Goal: Information Seeking & Learning: Find specific fact

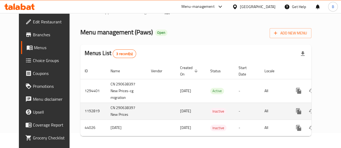
scroll to position [22, 0]
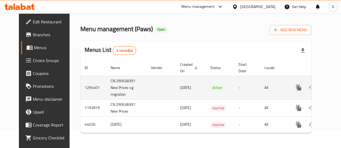
click at [335, 85] on icon "enhanced table" at bounding box center [337, 87] width 5 height 5
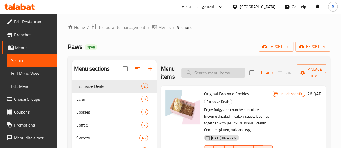
click at [211, 70] on input "search" at bounding box center [213, 72] width 64 height 9
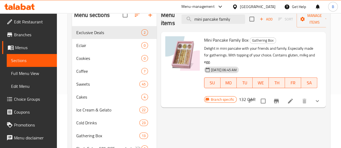
type input "mini pancake family"
click at [204, 40] on span "Mini Pancake Family Box" at bounding box center [226, 40] width 44 height 8
copy h6 "Mini Pancake Family Box"
